Goal: Information Seeking & Learning: Learn about a topic

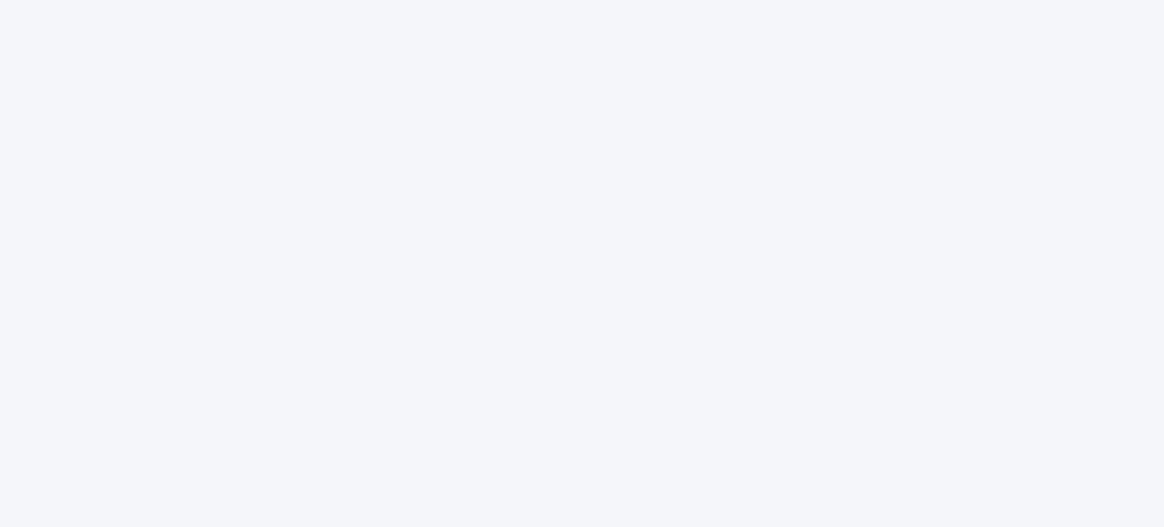
select select
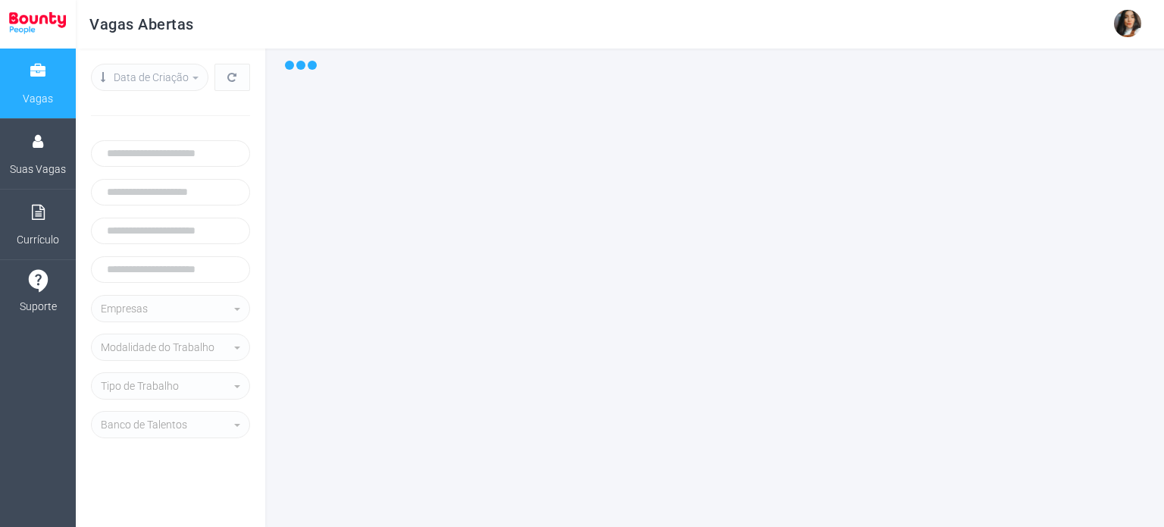
select select
click at [20, 151] on link "Suas Vagas" at bounding box center [38, 154] width 76 height 70
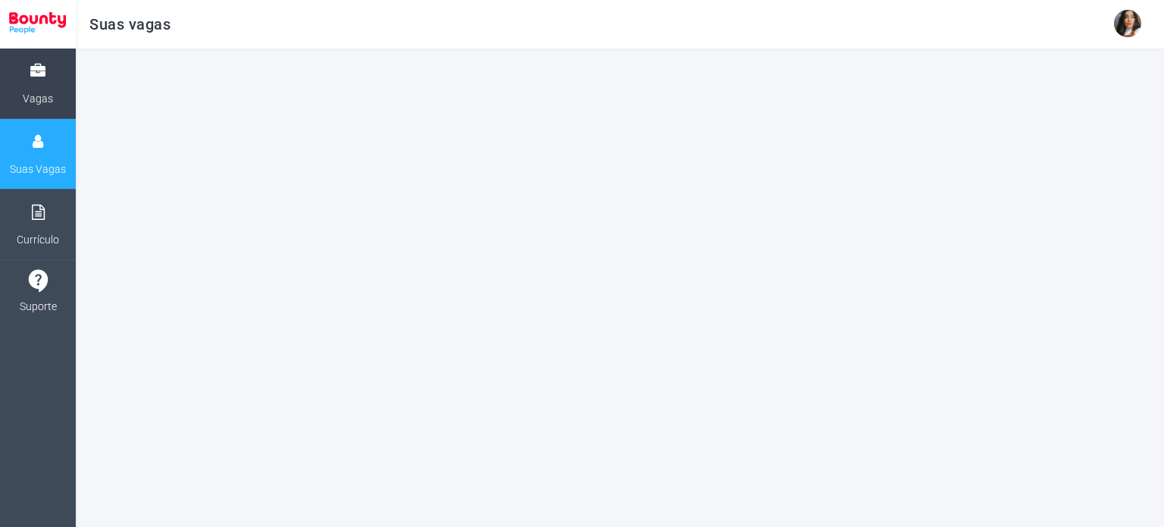
click at [15, 72] on link "Vagas" at bounding box center [38, 84] width 76 height 70
select select
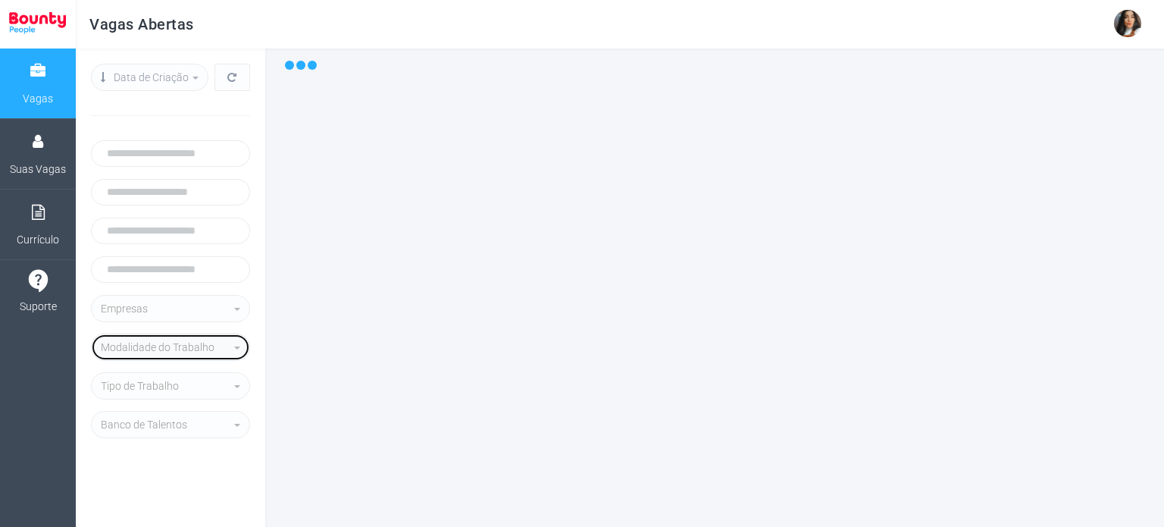
click at [237, 345] on button "Modalidade do Trabalho" at bounding box center [170, 347] width 159 height 27
click at [209, 378] on link "CLT" at bounding box center [171, 377] width 152 height 24
select select "***"
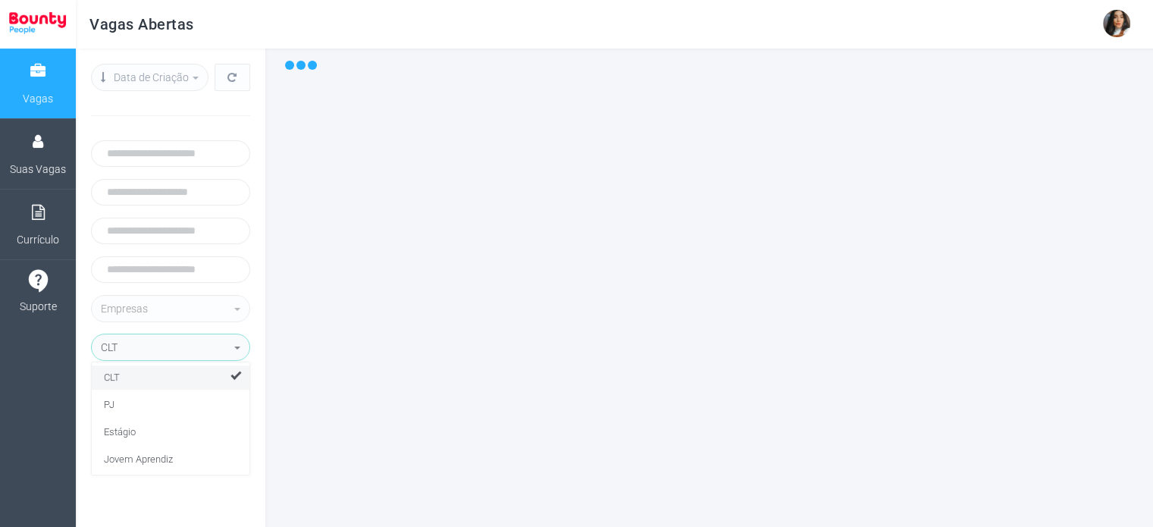
click at [24, 387] on nav "Vagas Suas Vagas Currículo Suporte" at bounding box center [38, 288] width 76 height 478
click at [150, 384] on div "Tipo de Trabalho" at bounding box center [166, 386] width 130 height 18
click at [0, 445] on nav "Vagas Suas Vagas Currículo Suporte" at bounding box center [38, 288] width 76 height 478
click at [225, 82] on button at bounding box center [233, 77] width 36 height 27
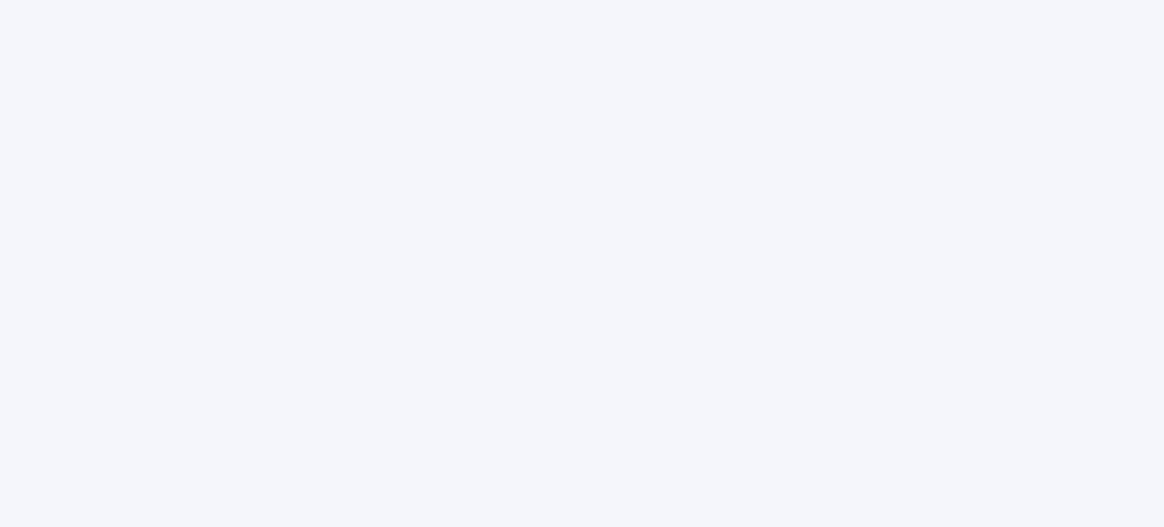
select select
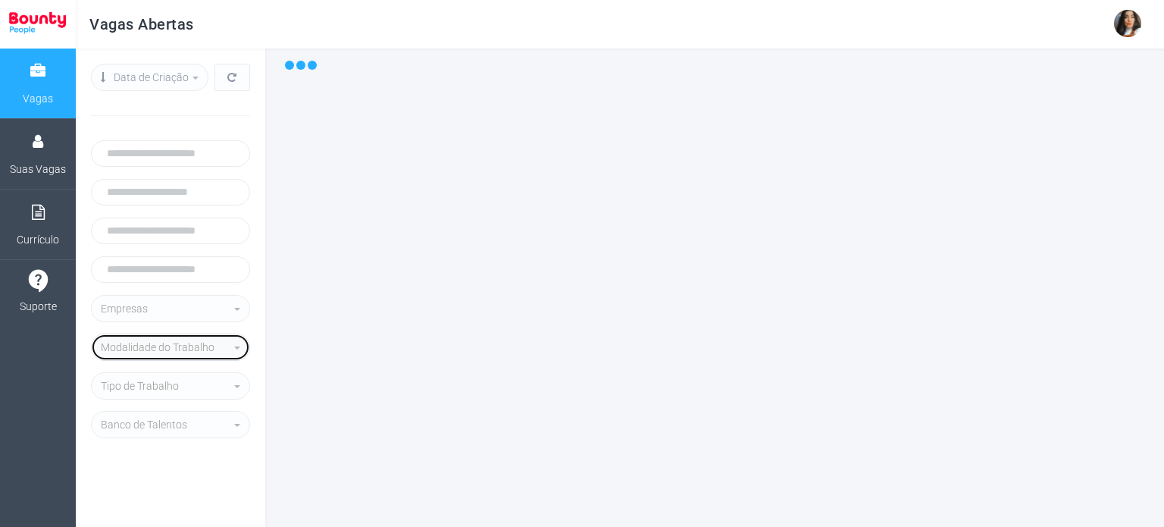
click at [158, 349] on div "Modalidade do Trabalho" at bounding box center [166, 347] width 130 height 18
click at [152, 382] on link "CLT" at bounding box center [171, 377] width 152 height 24
select select "***"
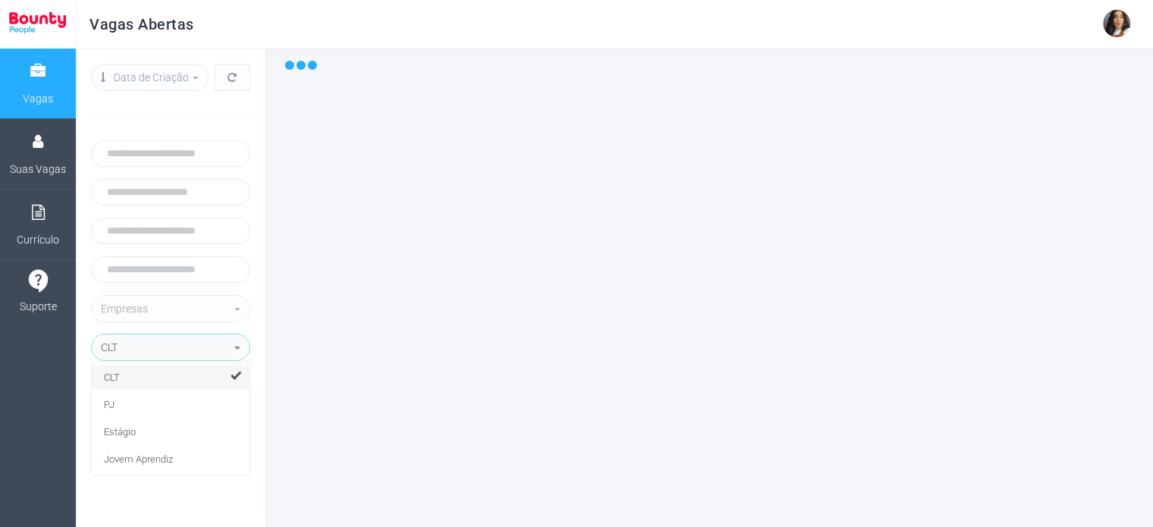
click at [58, 451] on nav "Vagas Suas Vagas Currículo Suporte" at bounding box center [38, 288] width 76 height 478
click at [724, 236] on div at bounding box center [709, 288] width 888 height 478
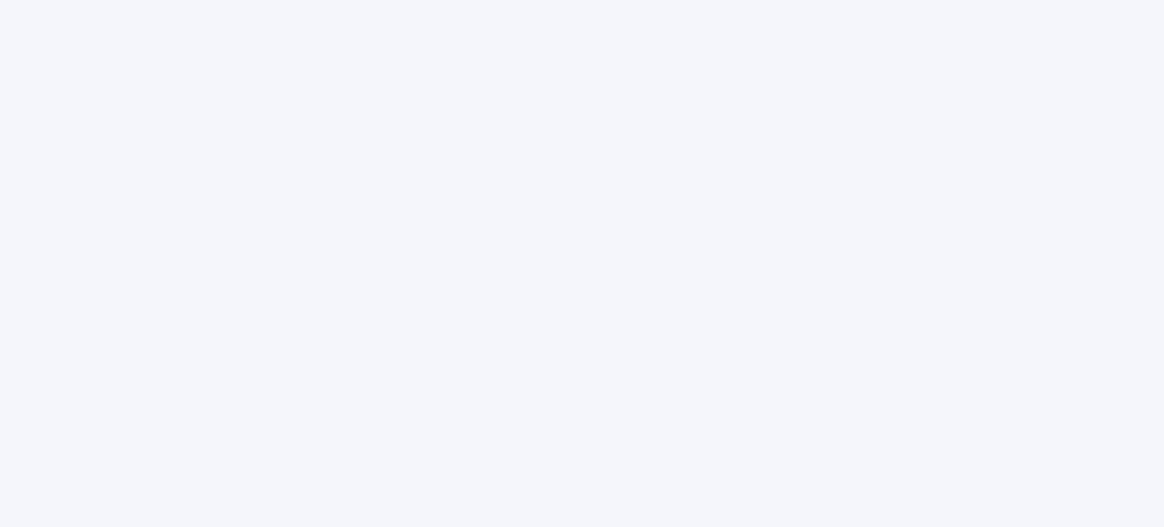
select select
